Goal: Task Accomplishment & Management: Complete application form

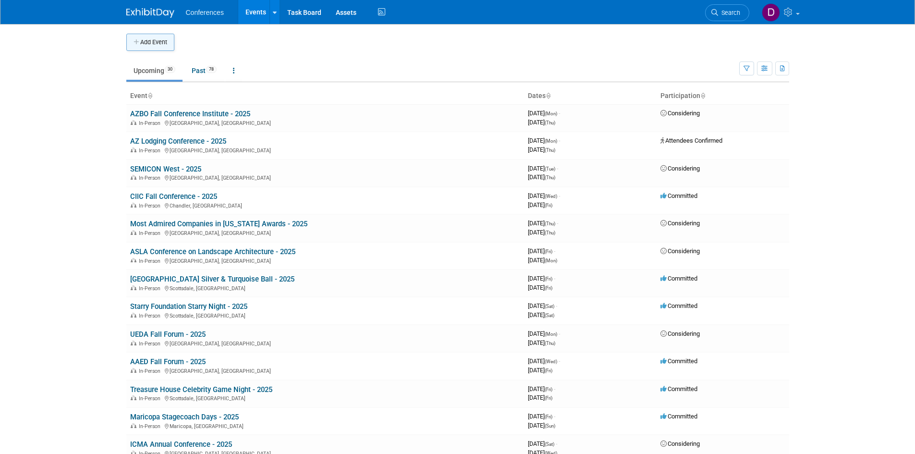
click at [160, 47] on button "Add Event" at bounding box center [150, 42] width 48 height 17
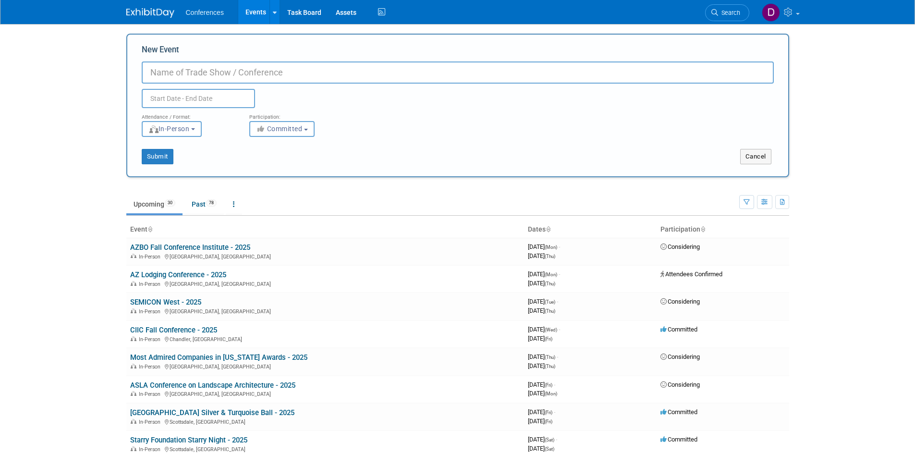
click at [309, 75] on input "New Event" at bounding box center [458, 72] width 632 height 22
paste input "Angels on Patrol Take Flight Golf Classic"
type input "Angels on Patrol Take Flight Golf Classic - 2025"
click at [225, 101] on input "text" at bounding box center [198, 98] width 113 height 19
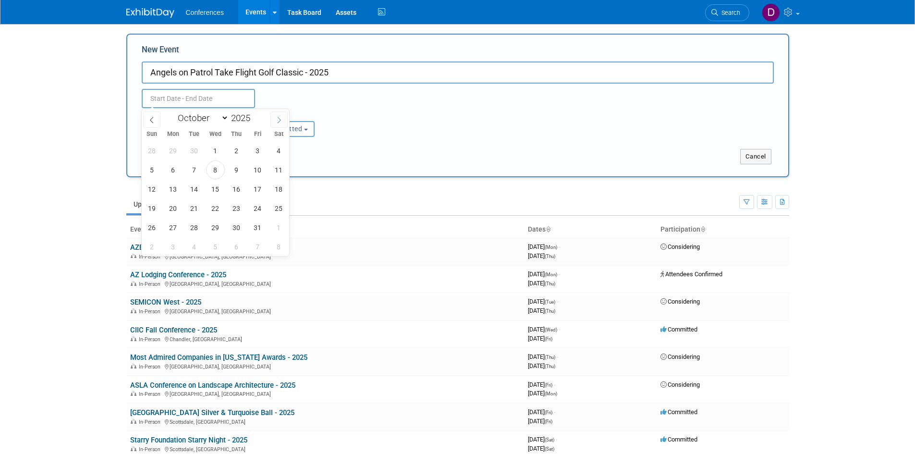
click at [280, 119] on icon at bounding box center [278, 120] width 3 height 6
click at [278, 117] on icon at bounding box center [279, 120] width 7 height 7
select select "11"
click at [278, 117] on icon at bounding box center [279, 120] width 7 height 7
type input "2026"
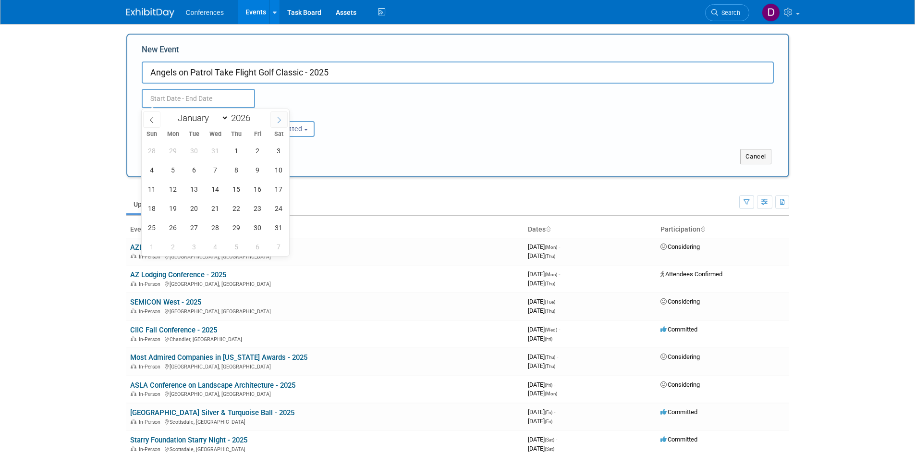
click at [278, 117] on icon at bounding box center [279, 120] width 7 height 7
select select "2"
click at [261, 147] on span "6" at bounding box center [257, 150] width 19 height 19
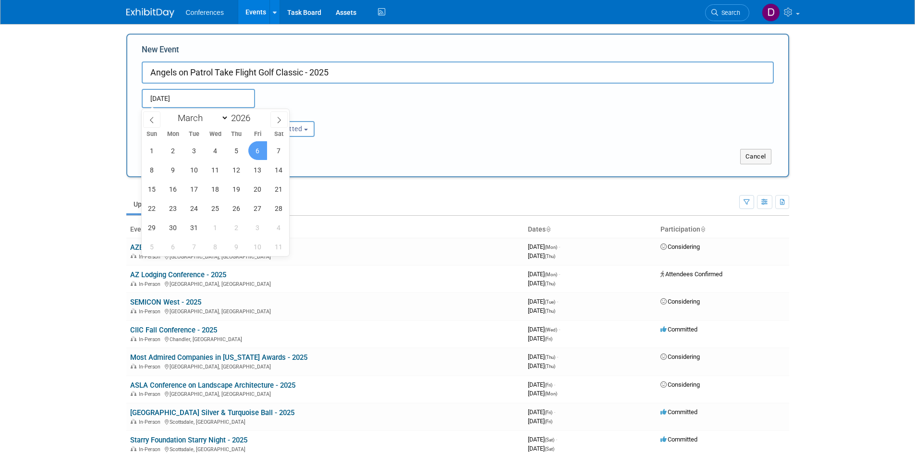
type input "[DATE] to [DATE]"
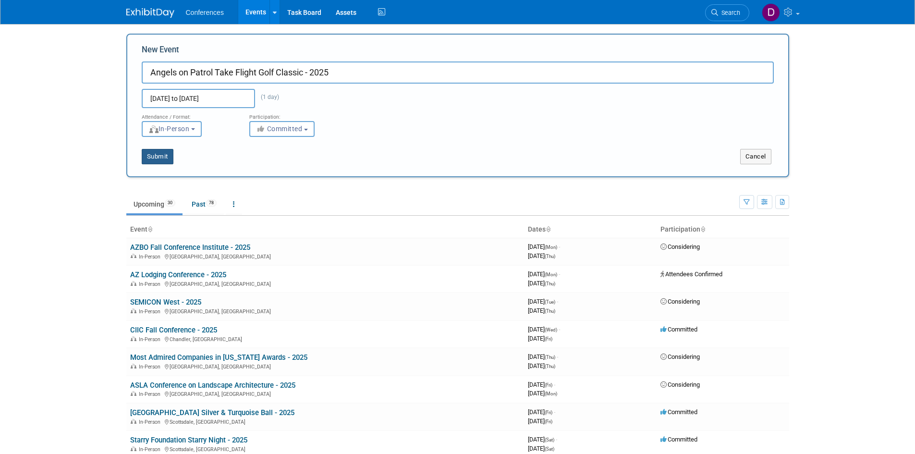
click at [157, 159] on button "Submit" at bounding box center [158, 156] width 32 height 15
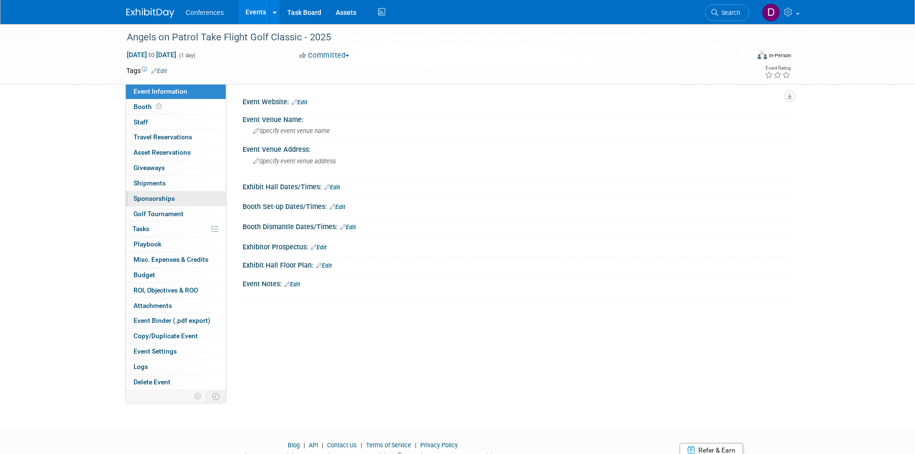
click at [145, 199] on span "Sponsorships 0" at bounding box center [153, 198] width 41 height 8
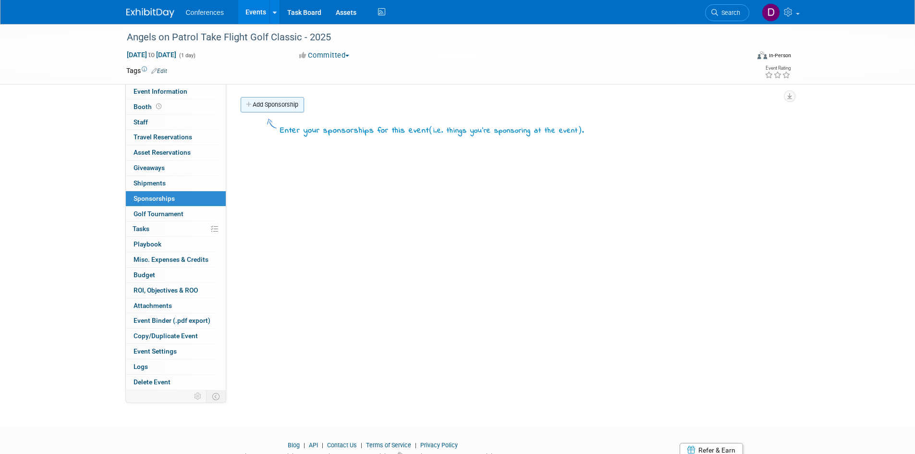
click at [273, 104] on link "Add Sponsorship" at bounding box center [272, 104] width 63 height 15
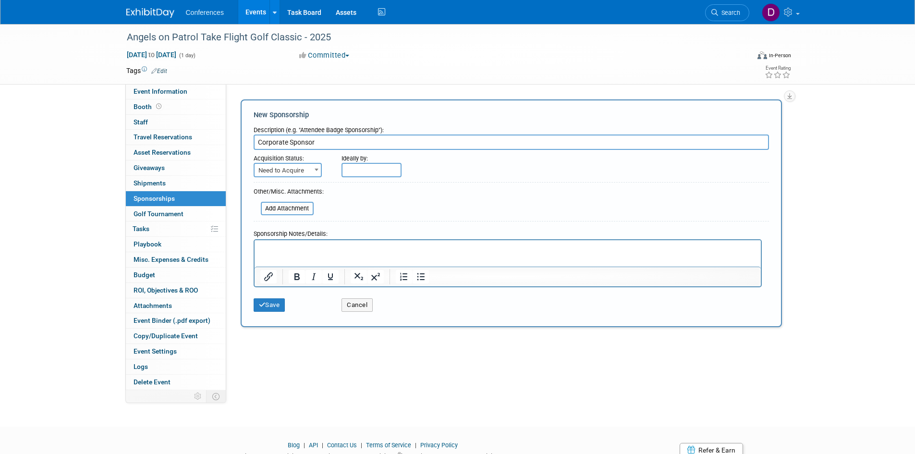
type input "Corporate Sponsor"
click at [277, 168] on span "Need to Acquire" at bounding box center [287, 170] width 66 height 13
select select "2"
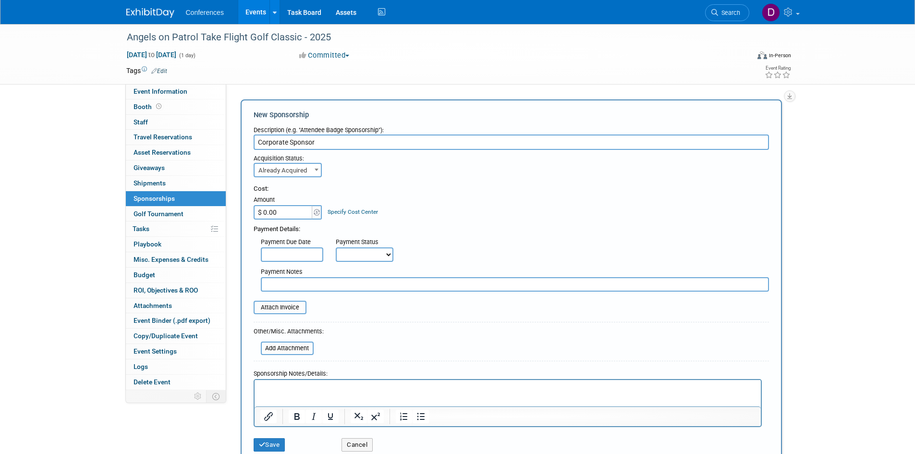
click at [284, 209] on input "$ 0.00" at bounding box center [283, 212] width 60 height 14
type input "$ 1,500.00"
click at [415, 195] on div "Cost: Amount $ 1,500.00 Specify Cost Center Cost Center -- Not Specified --" at bounding box center [510, 201] width 515 height 35
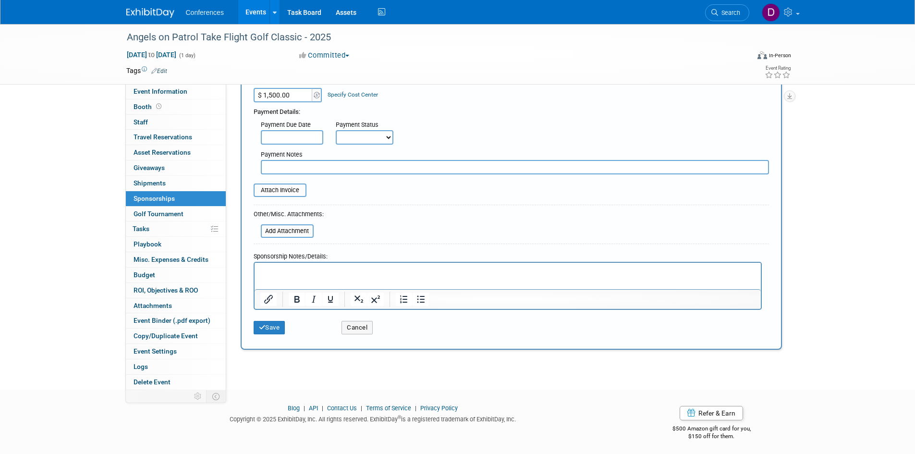
scroll to position [121, 0]
click at [400, 266] on p "Rich Text Area. Press ALT-0 for help." at bounding box center [507, 268] width 495 height 10
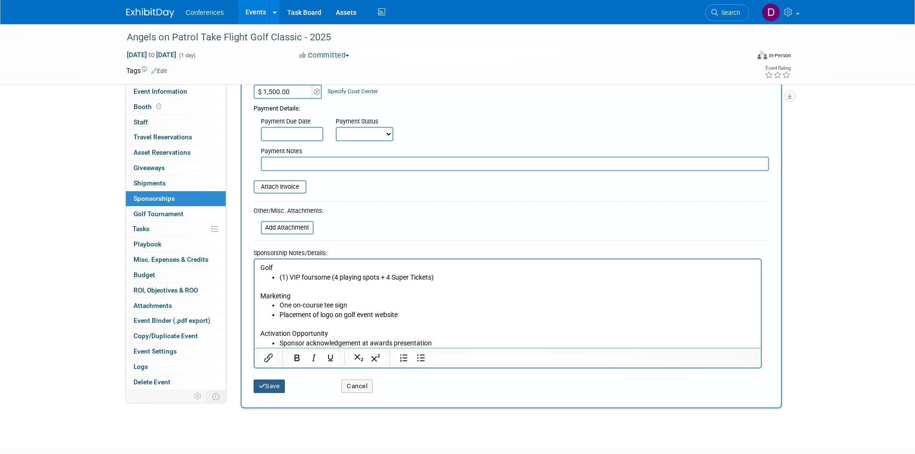
click at [273, 387] on button "Save" at bounding box center [269, 385] width 32 height 13
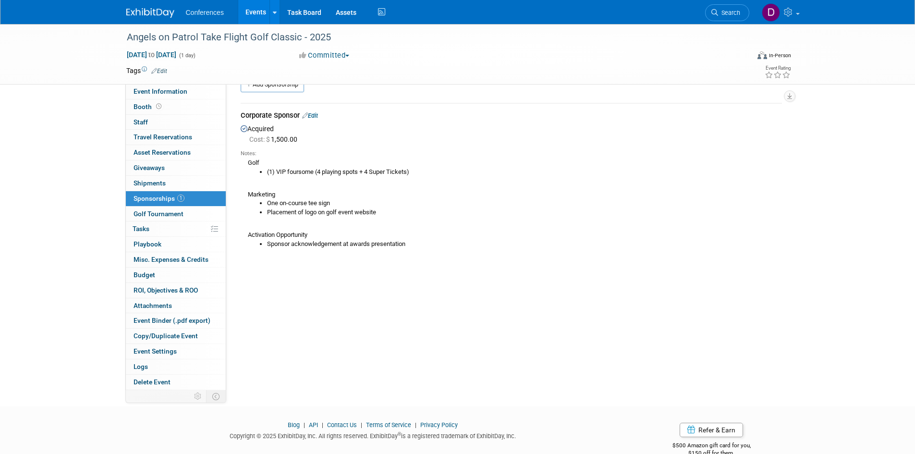
scroll to position [0, 0]
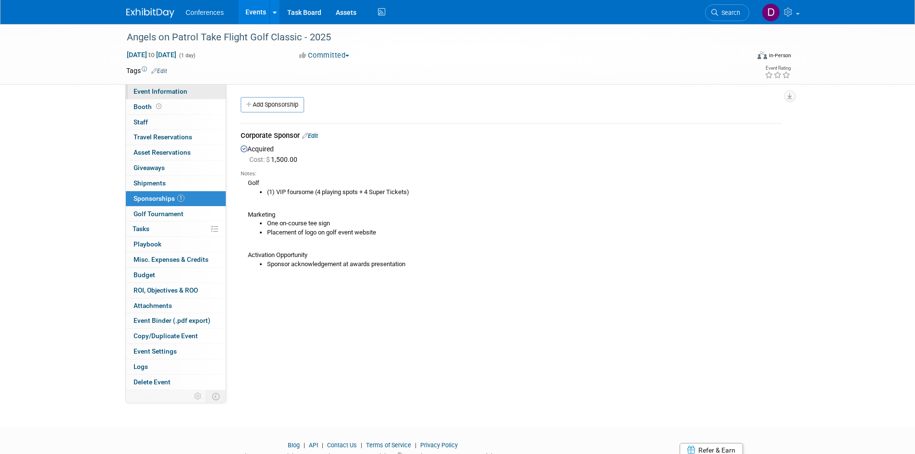
click at [171, 94] on span "Event Information" at bounding box center [160, 91] width 54 height 8
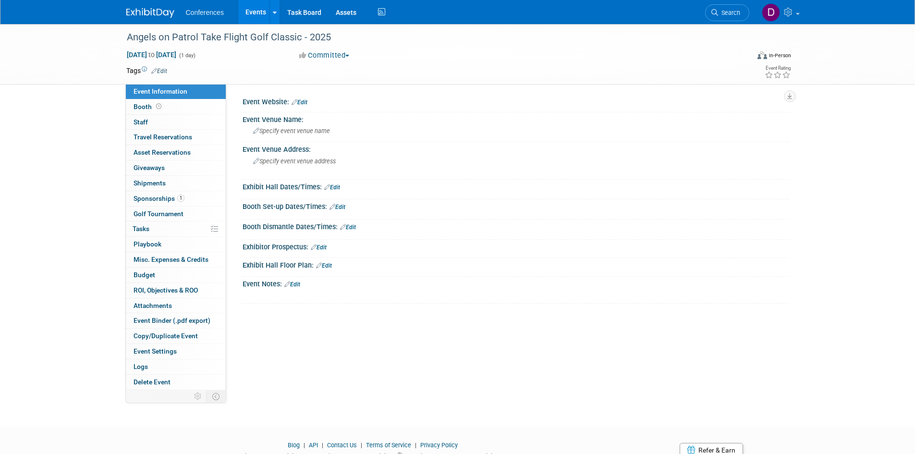
click at [302, 99] on link "Edit" at bounding box center [299, 102] width 16 height 7
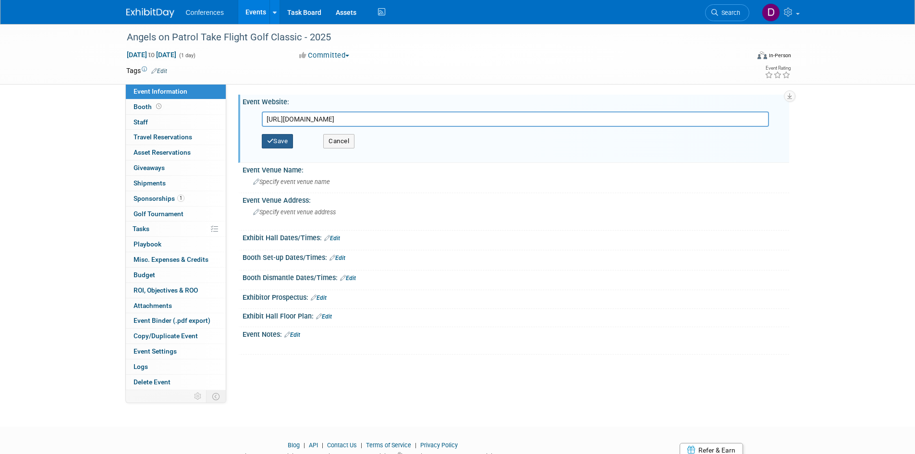
type input "https://www.takeflightclassic.com/"
click at [276, 142] on button "Save" at bounding box center [278, 141] width 32 height 14
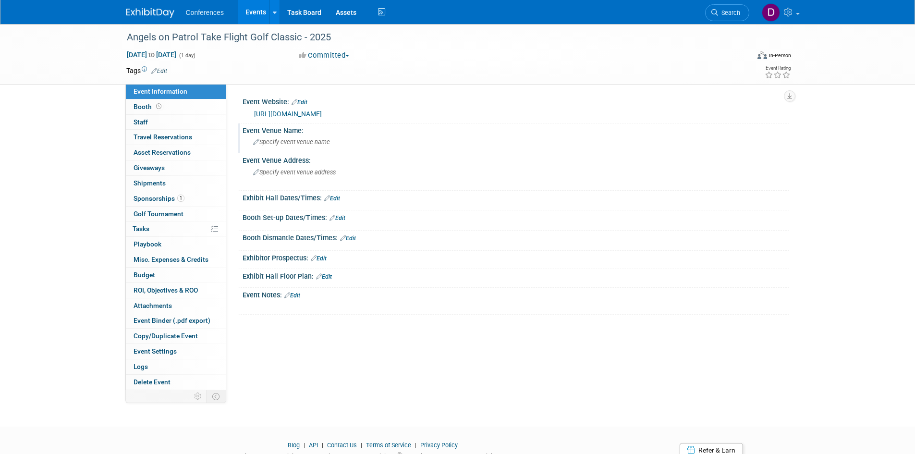
click at [270, 139] on span "Specify event venue name" at bounding box center [291, 141] width 77 height 7
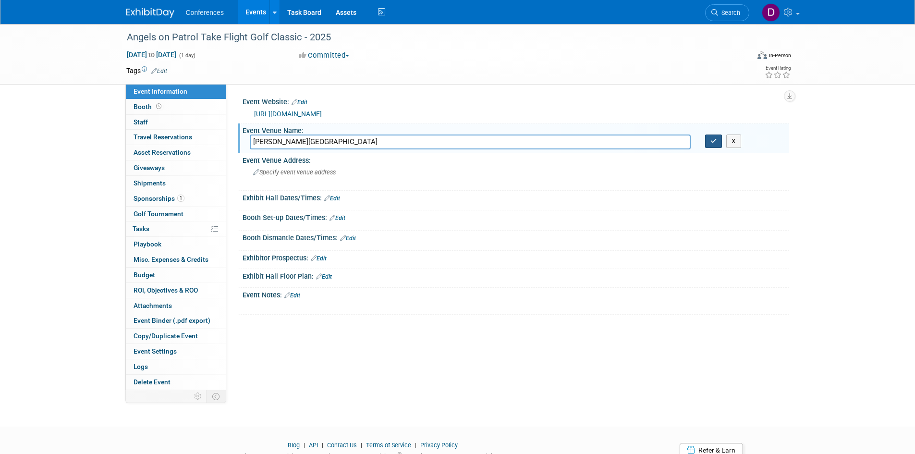
type input "Dobson Ranch Golf Course"
click at [711, 144] on icon "button" at bounding box center [713, 141] width 7 height 6
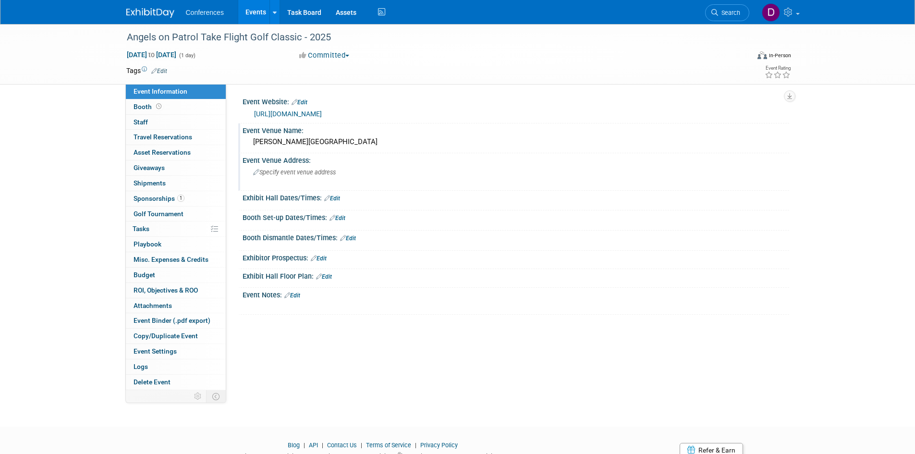
click at [269, 180] on div "Specify event venue address" at bounding box center [356, 176] width 213 height 22
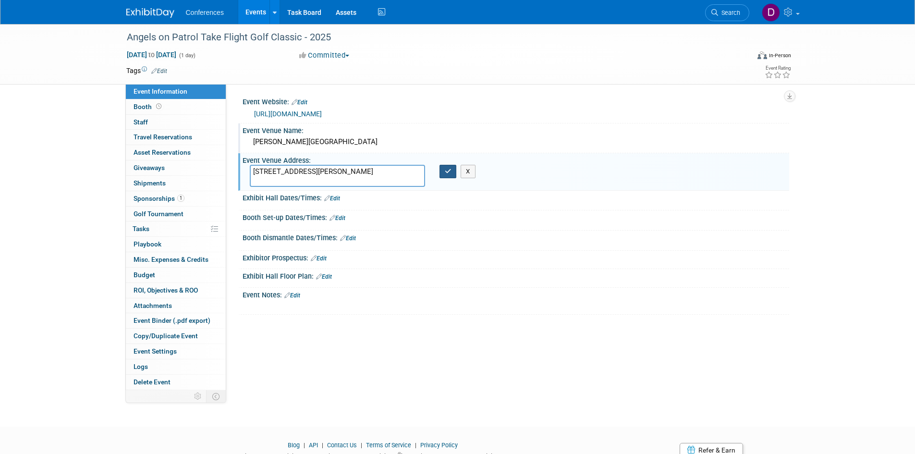
type textarea "2155 S Dobson Rd, Mesa, AZ 85202"
click at [441, 178] on button "button" at bounding box center [447, 171] width 17 height 13
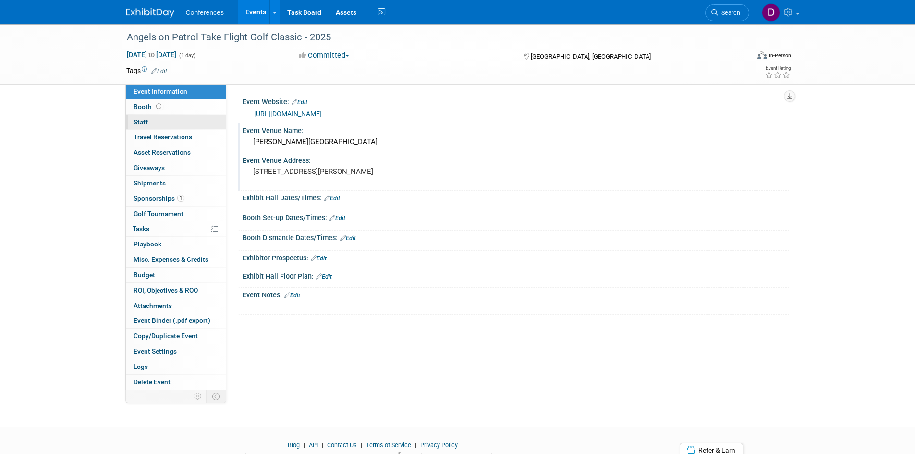
click at [143, 122] on span "Staff 0" at bounding box center [140, 122] width 14 height 8
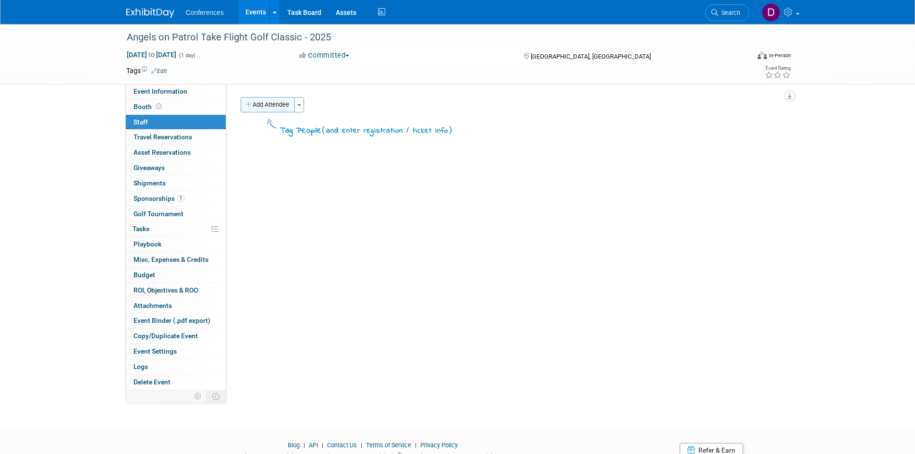
click at [282, 106] on button "Add Attendee" at bounding box center [268, 104] width 54 height 15
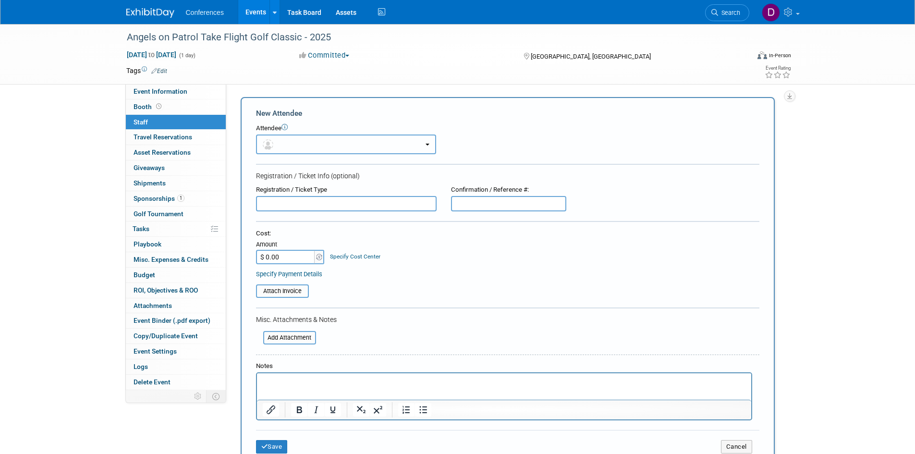
click at [306, 141] on button "button" at bounding box center [346, 144] width 180 height 20
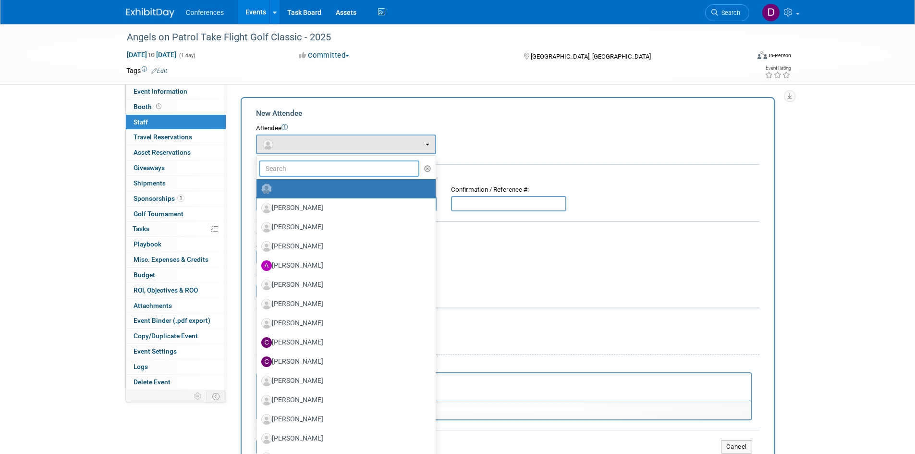
click at [312, 161] on input "text" at bounding box center [339, 168] width 161 height 16
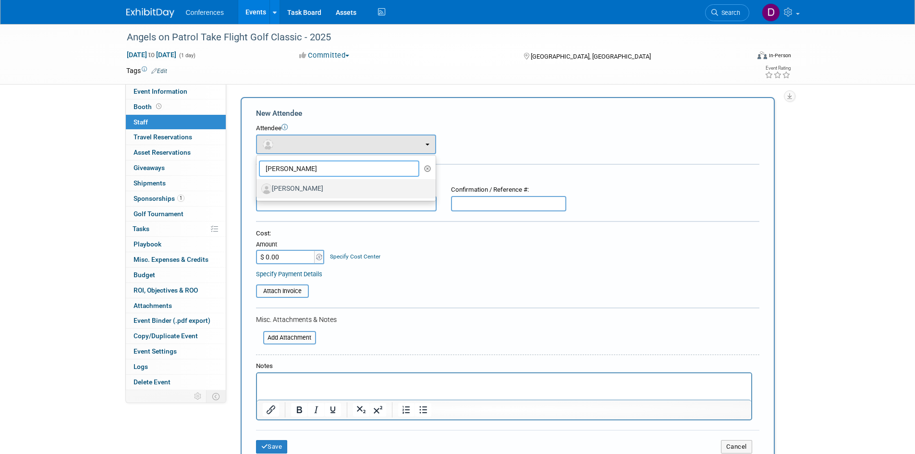
type input "mel"
click at [295, 191] on label "Melissa Bennett" at bounding box center [343, 188] width 165 height 15
click at [258, 191] on input "Melissa Bennett" at bounding box center [255, 187] width 6 height 6
select select "46d1bb70-2013-4e43-a8dc-b18c4d94a91b"
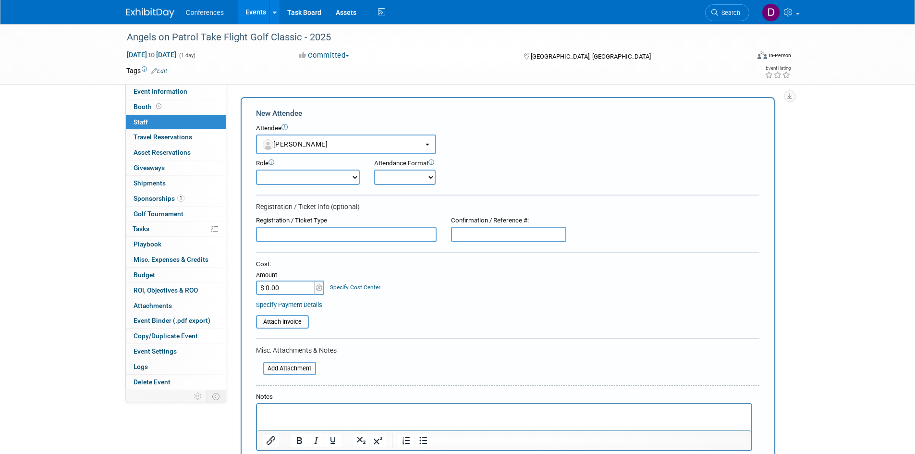
click at [272, 174] on select "Attending Booth Exhibitor Demonstrator Host Invited Planner Presenter" at bounding box center [308, 176] width 104 height 15
select select "300"
click at [256, 169] on select "Attending Booth Exhibitor Demonstrator Host Invited Planner Presenter" at bounding box center [308, 176] width 104 height 15
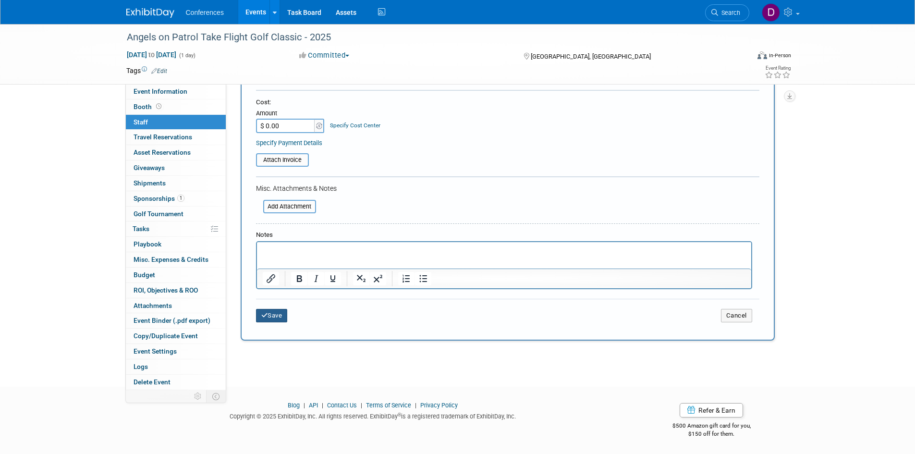
click at [278, 317] on button "Save" at bounding box center [272, 315] width 32 height 13
